Goal: Task Accomplishment & Management: Complete application form

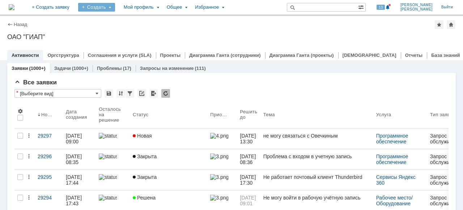
click at [115, 7] on div "Создать" at bounding box center [96, 7] width 37 height 9
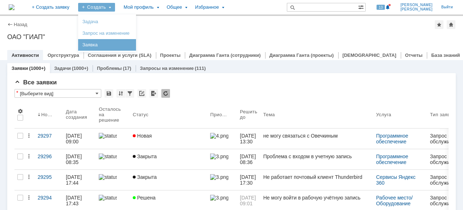
click at [114, 41] on link "Заявка" at bounding box center [107, 44] width 55 height 9
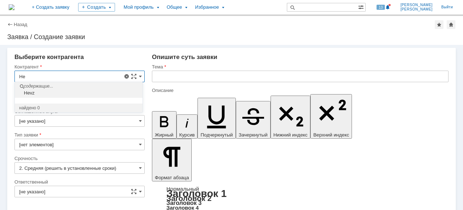
type input "H"
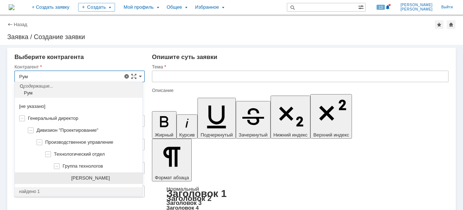
click at [116, 173] on div "[PERSON_NAME]" at bounding box center [79, 178] width 128 height 12
type input "[PERSON_NAME]"
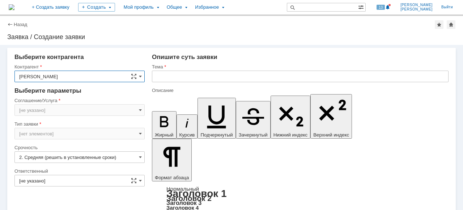
type input "[GEOGRAPHIC_DATA]"
click at [136, 109] on input "[GEOGRAPHIC_DATA]" at bounding box center [79, 110] width 130 height 12
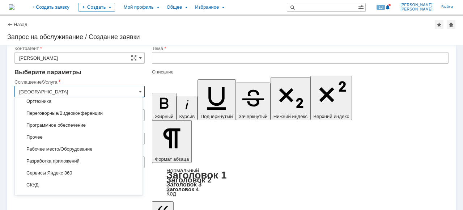
scroll to position [120, 0]
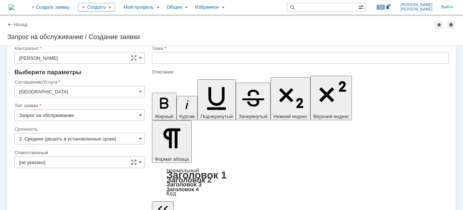
scroll to position [0, 0]
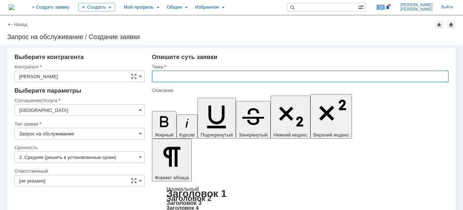
click at [229, 56] on div "Опишите суть заявки" at bounding box center [300, 56] width 296 height 7
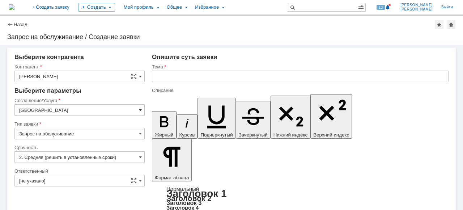
click at [139, 110] on span at bounding box center [140, 110] width 3 height 6
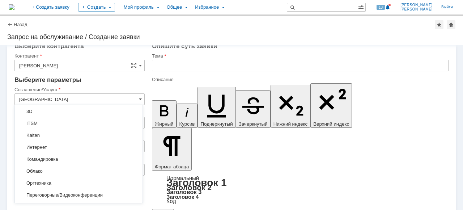
scroll to position [43, 0]
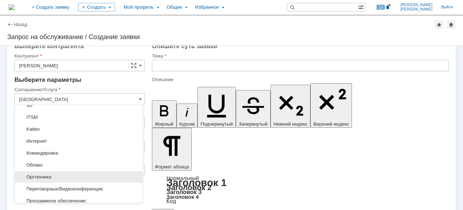
click at [80, 171] on div "Оргтехника" at bounding box center [79, 177] width 128 height 12
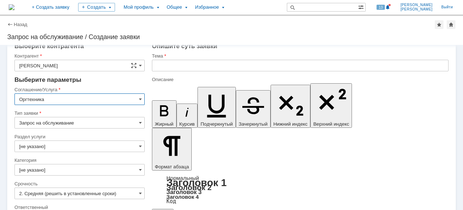
type input "Оргтехника"
click at [139, 147] on span at bounding box center [140, 146] width 3 height 6
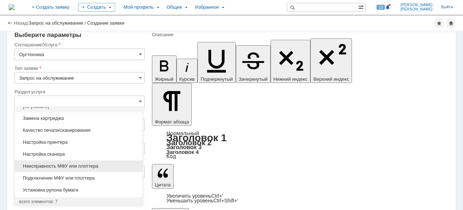
scroll to position [0, 0]
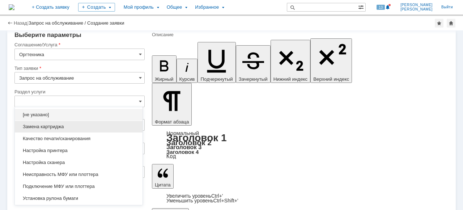
click at [69, 129] on div "Замена картриджа" at bounding box center [79, 127] width 128 height 12
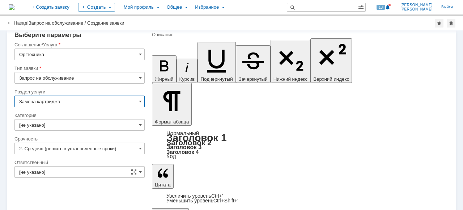
type input "Замена картриджа"
click at [137, 126] on input "[не указано]" at bounding box center [79, 125] width 130 height 12
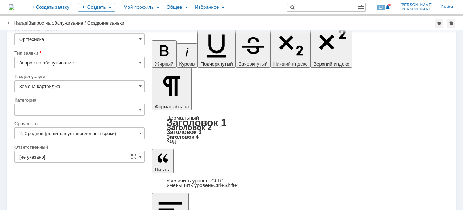
scroll to position [41, 0]
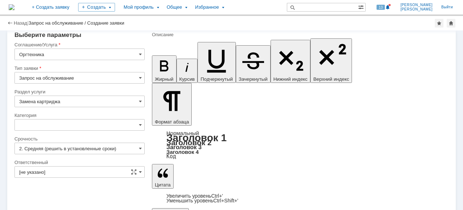
type input "[не указано]"
click at [139, 147] on span at bounding box center [140, 148] width 3 height 6
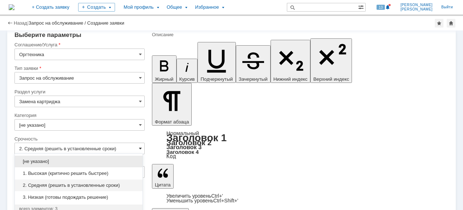
scroll to position [44, 0]
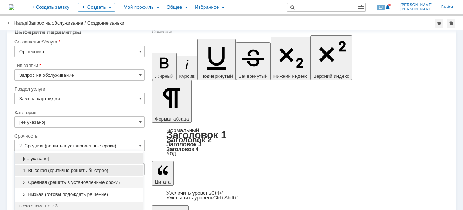
click at [109, 166] on div "1. Высокая (критично решить быстрее)" at bounding box center [79, 170] width 128 height 12
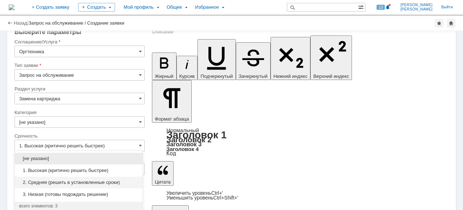
scroll to position [41, 0]
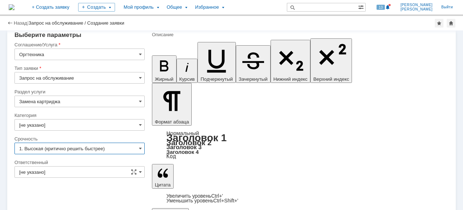
type input "1. Высокая (критично решить быстрее)"
click at [111, 170] on input "[не указано]" at bounding box center [79, 172] width 130 height 12
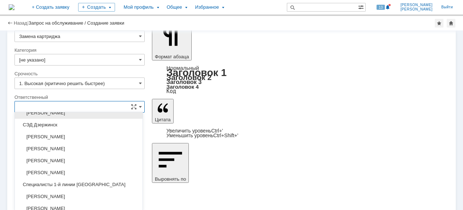
scroll to position [145, 0]
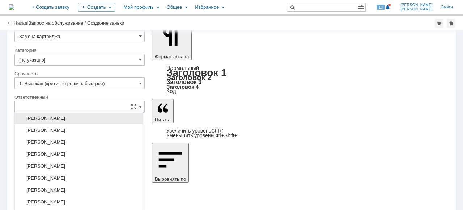
click at [88, 115] on span "[PERSON_NAME]" at bounding box center [78, 118] width 119 height 6
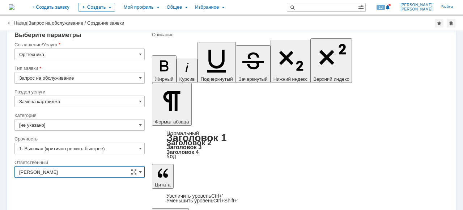
type input "[PERSON_NAME]"
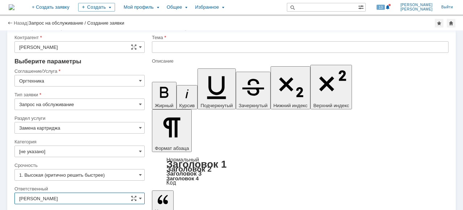
scroll to position [0, 0]
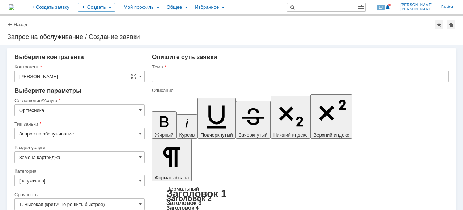
click at [174, 74] on input "text" at bounding box center [300, 76] width 296 height 12
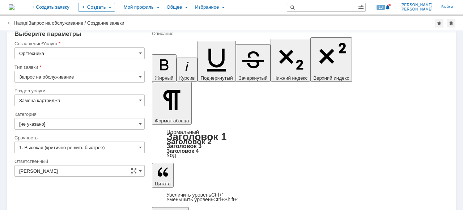
scroll to position [41, 0]
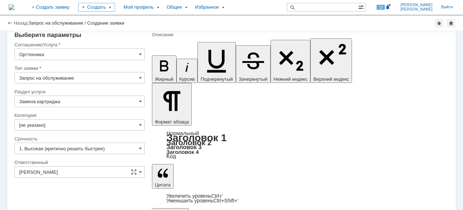
type input "Прошу заменить картридж МФУ 3 этаж."
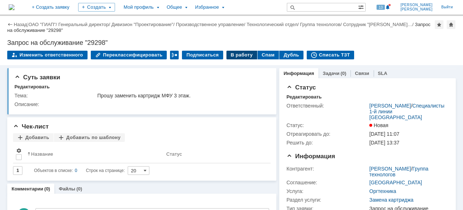
click at [233, 56] on div "В работу" at bounding box center [241, 55] width 31 height 9
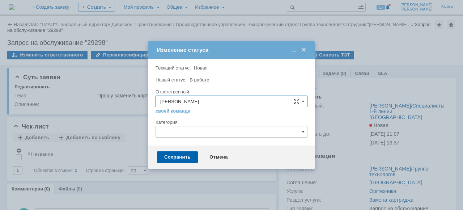
click at [305, 49] on span at bounding box center [303, 50] width 7 height 7
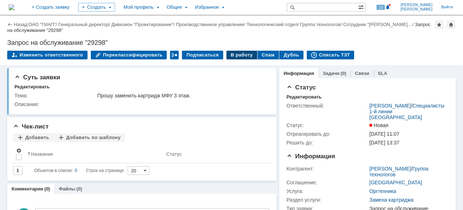
click at [233, 54] on div "В работу" at bounding box center [241, 55] width 31 height 9
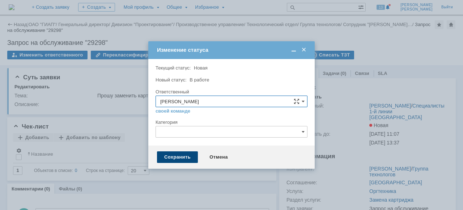
click at [172, 154] on div "Сохранить" at bounding box center [177, 157] width 41 height 12
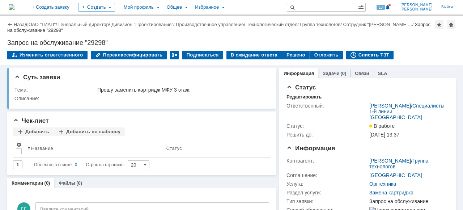
click at [36, 20] on div "Назад | ОАО "ГИАП" / Генеральный директор / Дивизион "Проектирование" / Произво…" at bounding box center [231, 40] width 463 height 49
click at [37, 22] on link "ОАО "ГИАП"" at bounding box center [42, 24] width 27 height 5
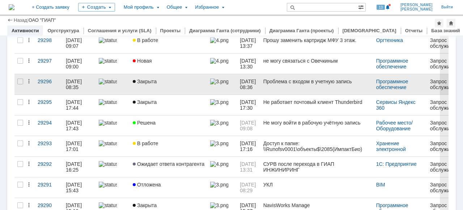
click at [154, 74] on link "Закрыта" at bounding box center [168, 84] width 77 height 20
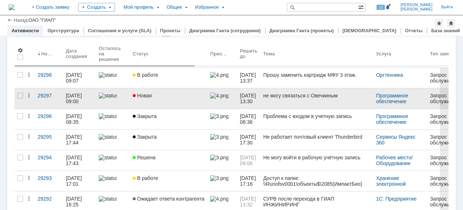
click at [153, 99] on link "Новая" at bounding box center [168, 98] width 77 height 20
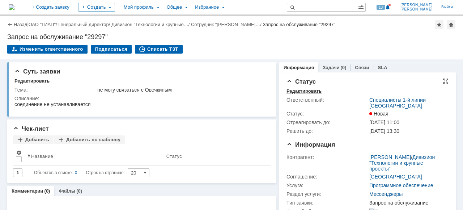
click at [306, 93] on div "Редактировать" at bounding box center [303, 91] width 35 height 6
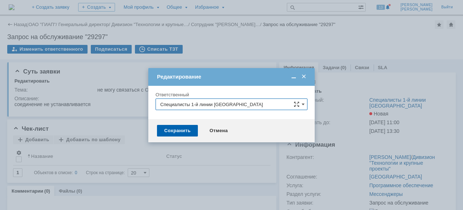
click at [305, 101] on input "Специалисты 1-й линии [GEOGRAPHIC_DATA]" at bounding box center [231, 104] width 152 height 12
click at [220, 139] on span "[PERSON_NAME]" at bounding box center [231, 141] width 142 height 6
type input "[PERSON_NAME]"
click at [181, 132] on div "Сохранить" at bounding box center [177, 131] width 41 height 12
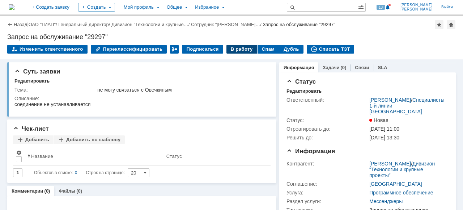
click at [237, 51] on div "В работу" at bounding box center [241, 49] width 31 height 9
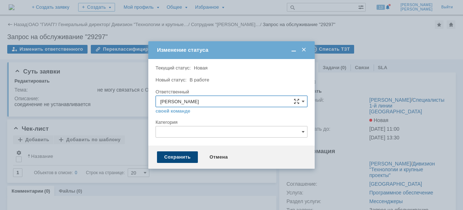
click at [178, 156] on div "Сохранить" at bounding box center [177, 157] width 41 height 12
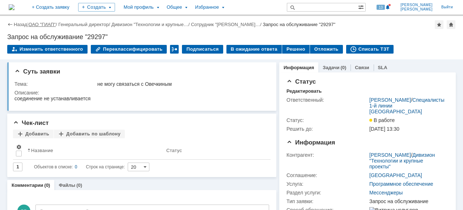
click at [39, 23] on link "ОАО "ГИАП"" at bounding box center [42, 24] width 27 height 5
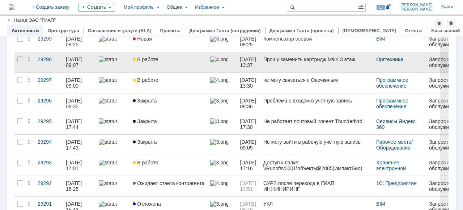
click at [123, 65] on link at bounding box center [113, 62] width 34 height 20
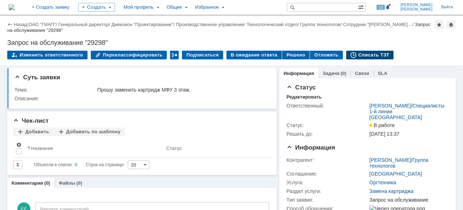
click at [349, 55] on div "Списать ТЗТ" at bounding box center [370, 55] width 48 height 9
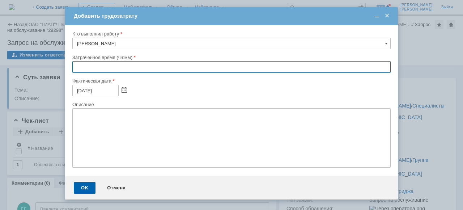
click at [74, 67] on input "text" at bounding box center [231, 67] width 318 height 12
type input "00:10"
click at [89, 188] on div "OK" at bounding box center [85, 188] width 22 height 12
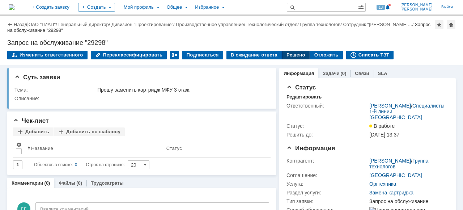
click at [289, 52] on div "Решено" at bounding box center [295, 55] width 27 height 9
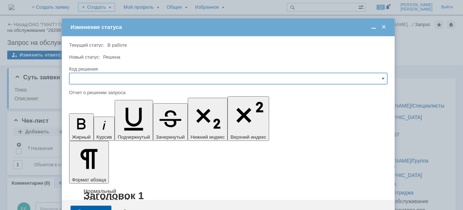
click at [110, 81] on input "text" at bounding box center [228, 79] width 318 height 12
click at [92, 128] on span "Решено" at bounding box center [228, 127] width 309 height 6
type input "Решено"
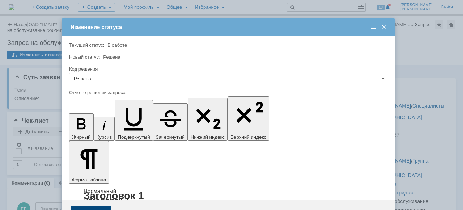
click at [92, 205] on div "Сохранить" at bounding box center [90, 211] width 41 height 12
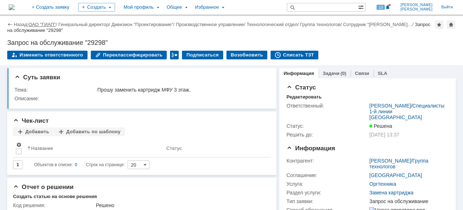
click at [51, 22] on link "ОАО "ГИАП"" at bounding box center [42, 24] width 27 height 5
